Goal: Navigation & Orientation: Find specific page/section

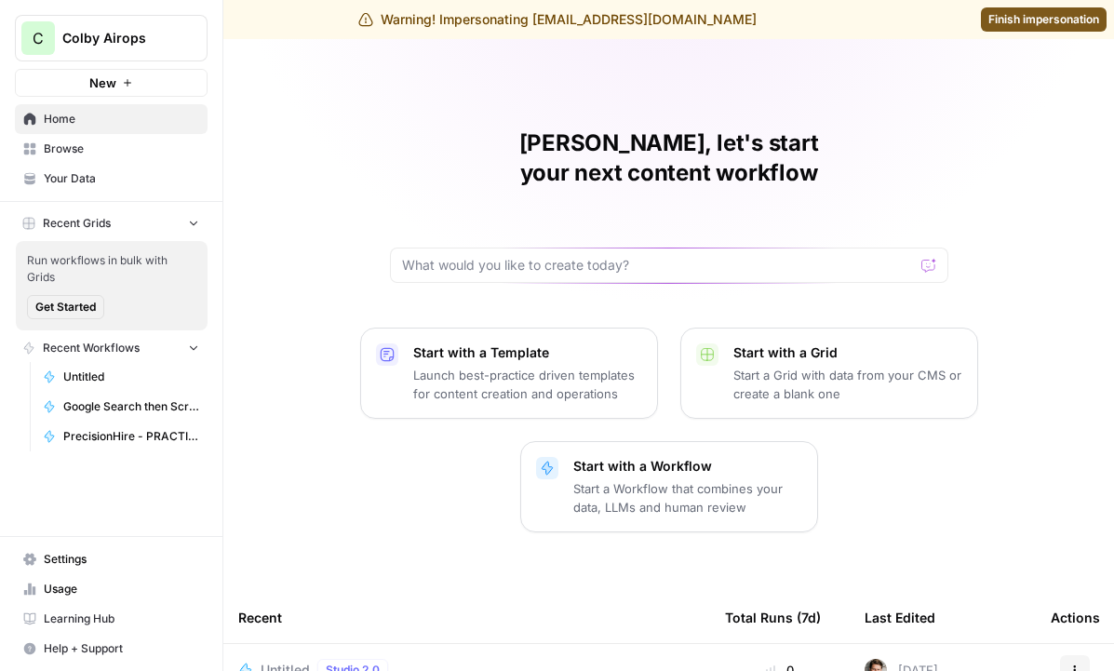
click at [127, 179] on span "Your Data" at bounding box center [121, 178] width 155 height 17
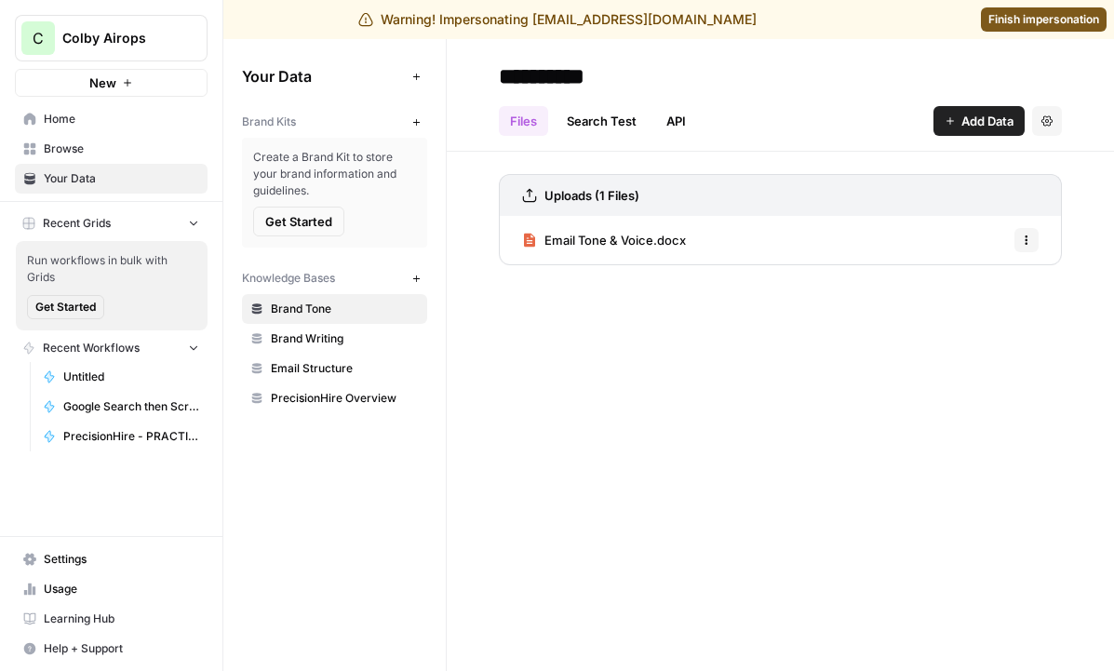
click at [152, 37] on span "Colby Airops" at bounding box center [118, 38] width 113 height 19
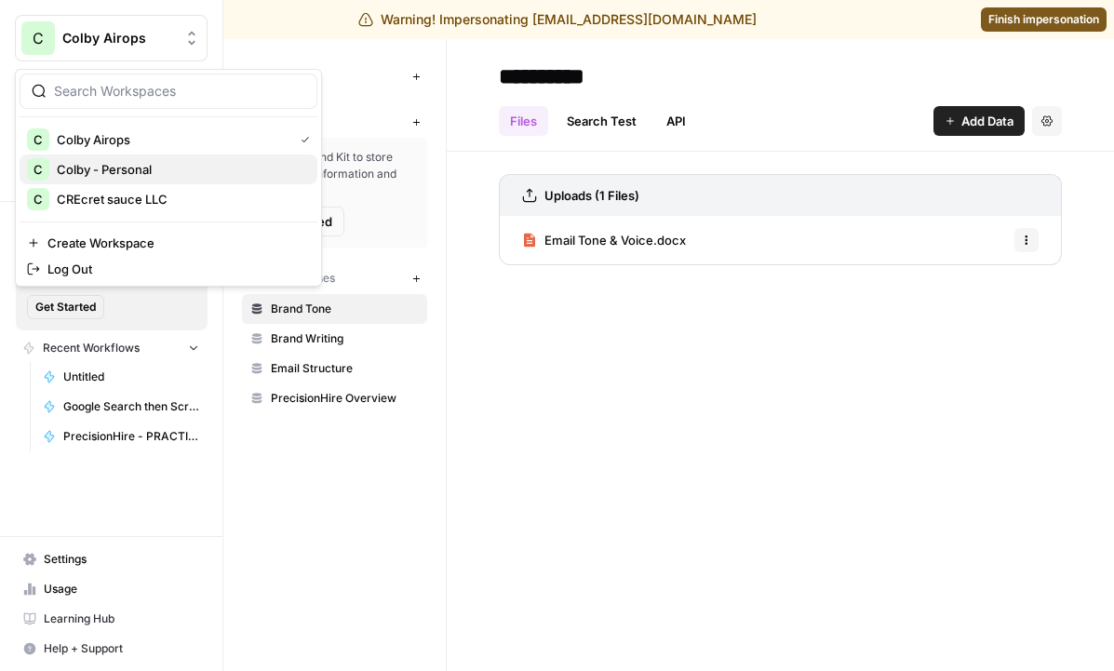
click at [156, 163] on span "Colby - Personal" at bounding box center [180, 169] width 246 height 19
